Goal: Task Accomplishment & Management: Complete application form

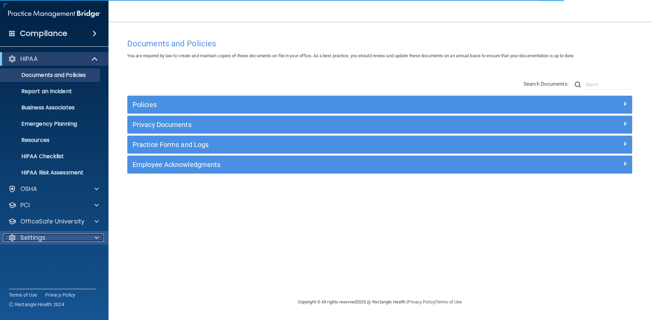
click at [28, 234] on p "Settings" at bounding box center [32, 238] width 25 height 8
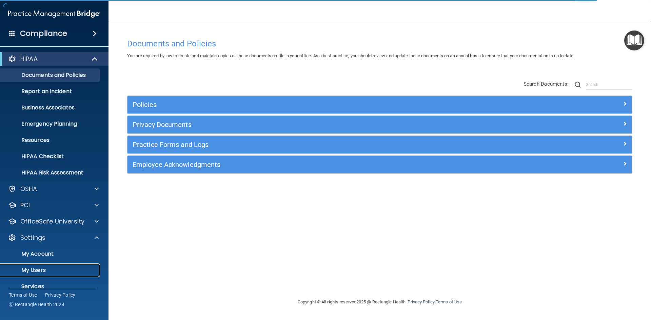
click at [31, 270] on p "My Users" at bounding box center [50, 270] width 93 height 7
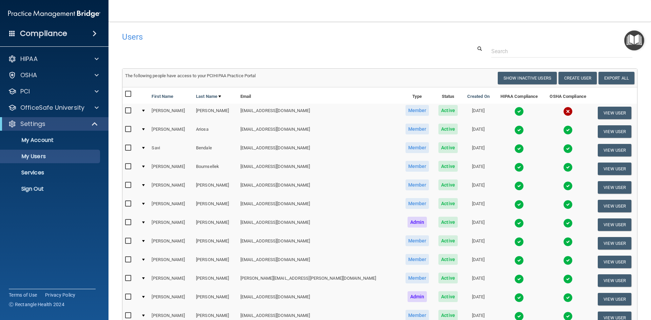
click at [574, 71] on td "The following people have access to your PCIHIPAA Practice Portal Resend Invite…" at bounding box center [379, 78] width 515 height 18
click at [566, 80] on button "Create User" at bounding box center [577, 78] width 38 height 13
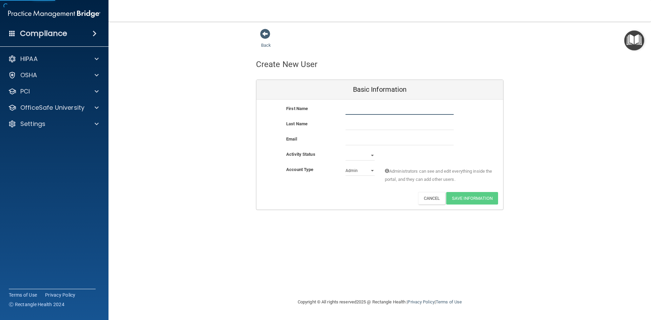
click at [396, 108] on input "text" at bounding box center [399, 110] width 108 height 10
type input "[PERSON_NAME]"
type input "Hayges"
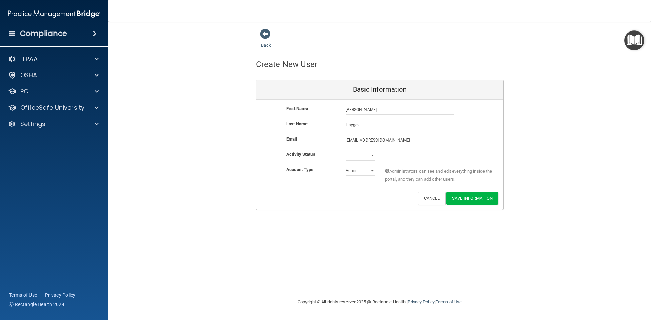
type input "[EMAIL_ADDRESS][DOMAIN_NAME]"
click at [356, 157] on select "Active Inactive" at bounding box center [359, 156] width 29 height 10
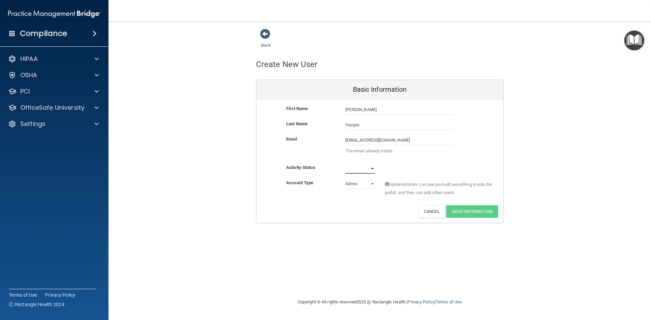
select select "active"
click at [345, 164] on select "Active Inactive" at bounding box center [359, 169] width 29 height 10
click at [365, 184] on select "Admin Member" at bounding box center [359, 184] width 29 height 10
select select "practice_member"
click at [345, 179] on select "Admin Member" at bounding box center [359, 184] width 29 height 10
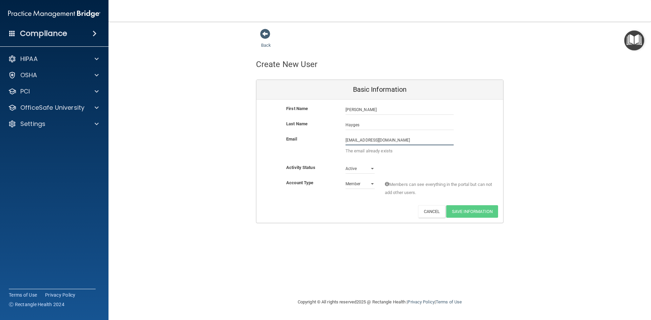
click at [398, 141] on input "[EMAIL_ADDRESS][DOMAIN_NAME]" at bounding box center [399, 140] width 108 height 10
click at [46, 111] on p "OfficeSafe University" at bounding box center [52, 108] width 64 height 8
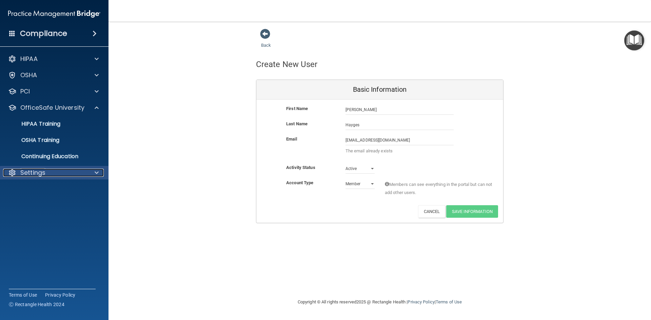
click at [36, 174] on p "Settings" at bounding box center [32, 173] width 25 height 8
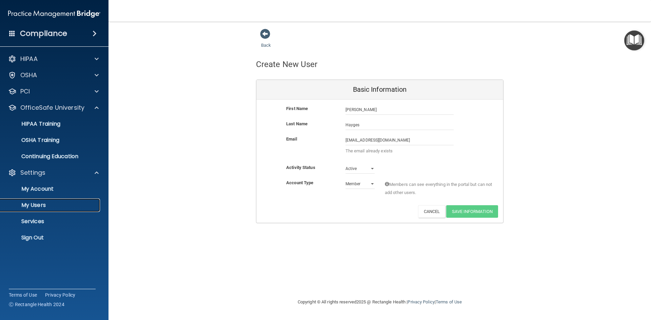
click at [34, 204] on p "My Users" at bounding box center [50, 205] width 93 height 7
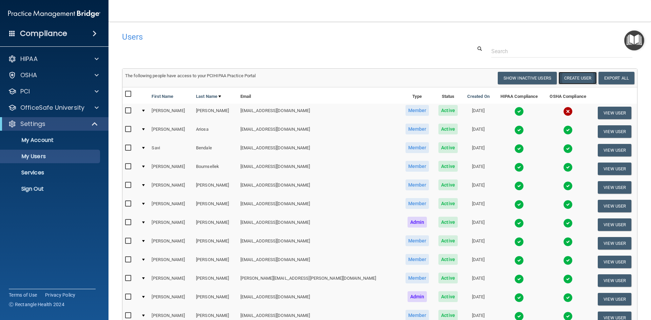
click at [577, 80] on button "Create User" at bounding box center [577, 78] width 38 height 13
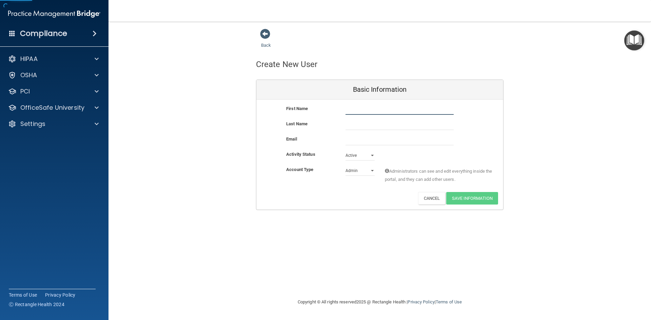
click at [370, 109] on input "text" at bounding box center [399, 110] width 108 height 10
type input "[PERSON_NAME]"
type input "Hayges"
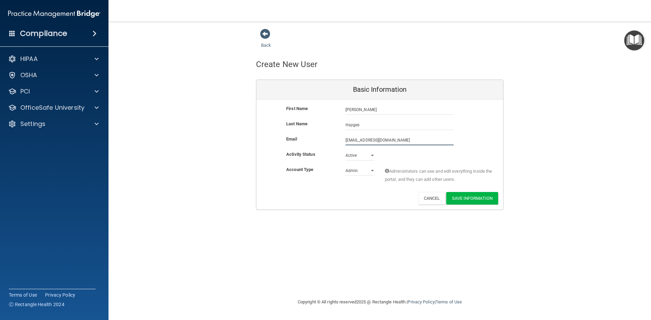
type input "[EMAIL_ADDRESS][DOMAIN_NAME]"
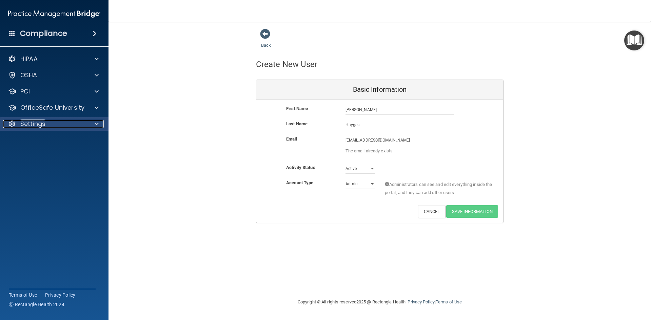
click at [31, 125] on p "Settings" at bounding box center [32, 124] width 25 height 8
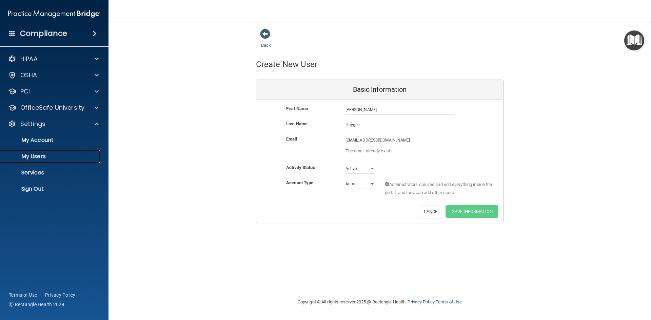
click at [32, 153] on p "My Users" at bounding box center [50, 156] width 93 height 7
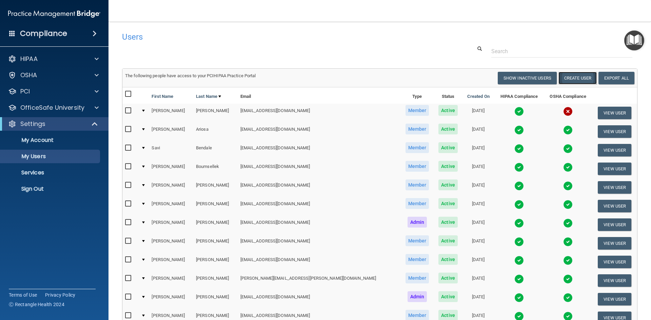
click at [581, 77] on button "Create User" at bounding box center [577, 78] width 38 height 13
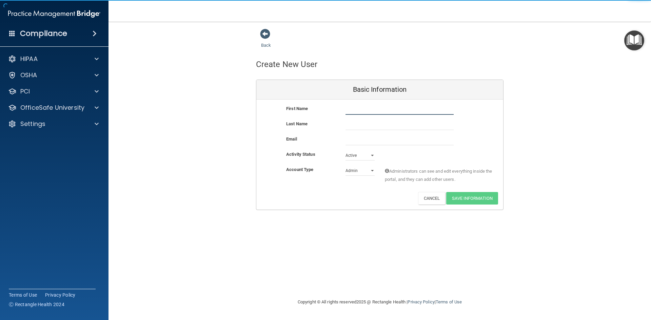
click at [373, 108] on input "text" at bounding box center [399, 110] width 108 height 10
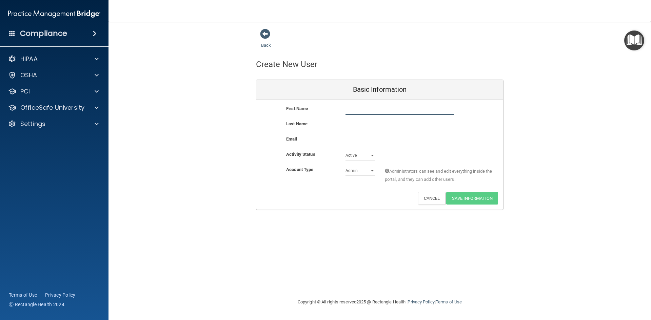
click at [398, 110] on input "text" at bounding box center [399, 110] width 108 height 10
type input "[PERSON_NAME]"
type input "Hayges"
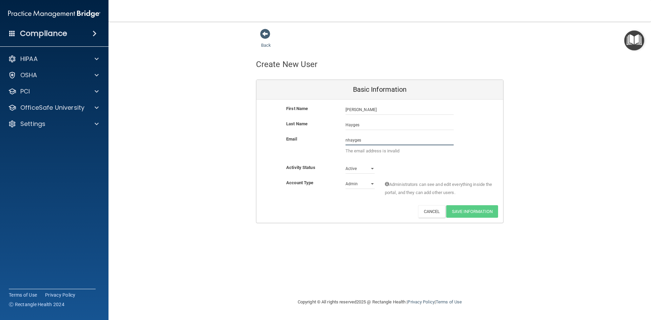
click at [382, 141] on input "nhayges" at bounding box center [399, 140] width 108 height 10
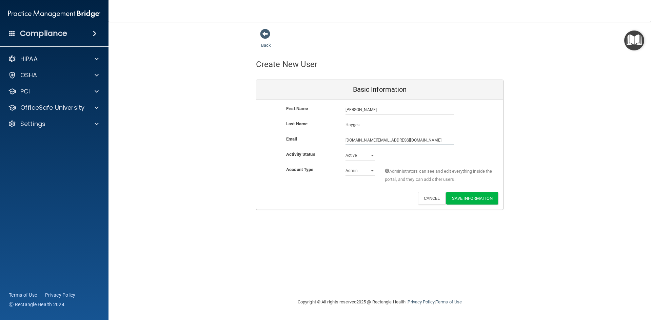
type input "[DOMAIN_NAME][EMAIL_ADDRESS][DOMAIN_NAME]"
click at [369, 173] on select "Admin Member" at bounding box center [359, 171] width 29 height 10
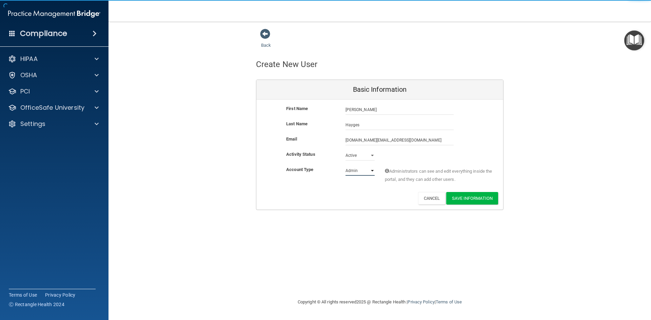
select select "practice_member"
click at [345, 166] on select "Admin Member" at bounding box center [359, 171] width 29 height 10
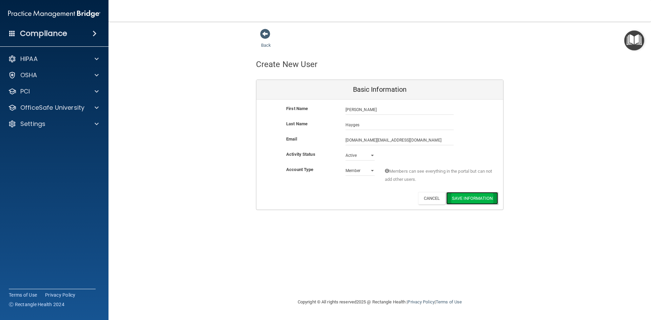
click at [494, 201] on button "Save Information" at bounding box center [472, 198] width 52 height 13
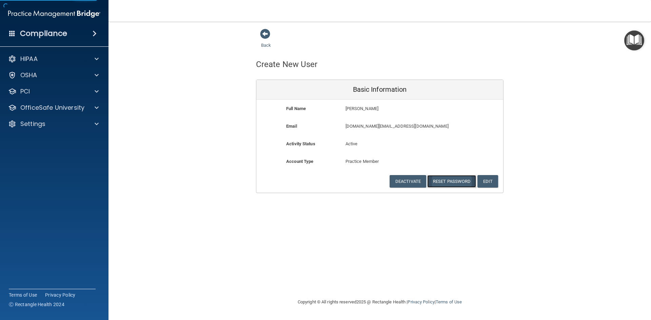
click at [453, 185] on button "Reset Password" at bounding box center [451, 181] width 49 height 13
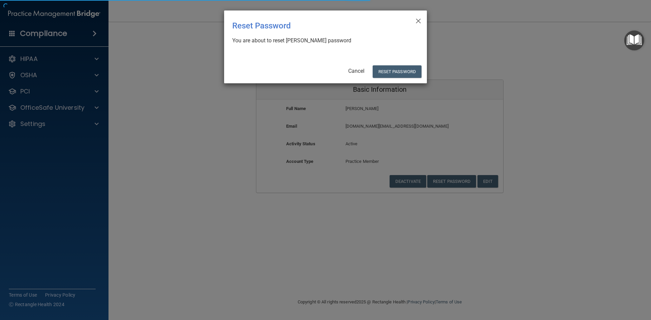
click at [387, 65] on div "× Close Reset Password There was an error while resetting the password ... You …" at bounding box center [325, 47] width 203 height 73
click at [391, 71] on button "Reset Password" at bounding box center [397, 71] width 49 height 13
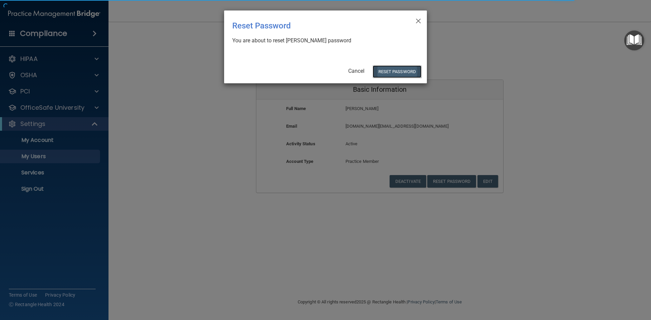
select select "20"
